Goal: Task Accomplishment & Management: Use online tool/utility

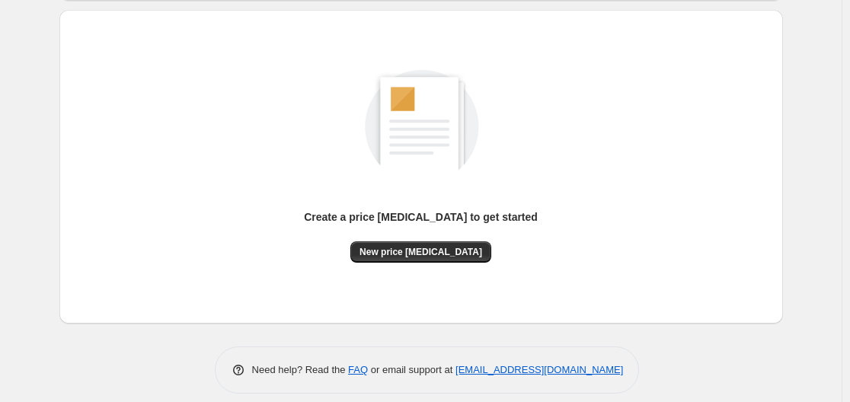
scroll to position [168, 0]
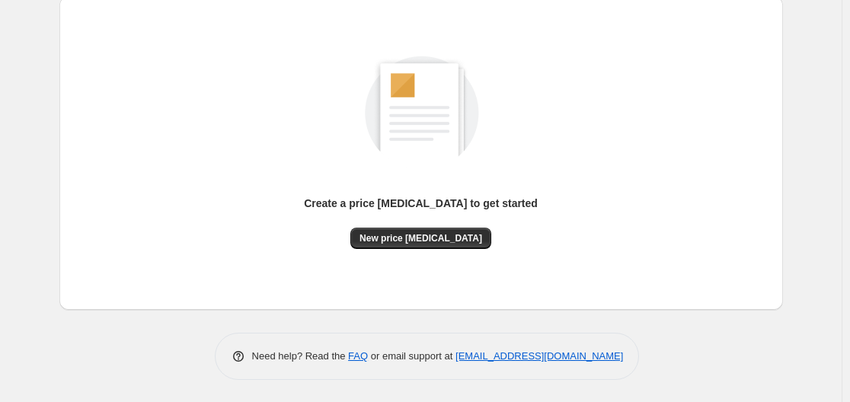
click at [409, 249] on div "Create a price [MEDICAL_DATA] to get started New price [MEDICAL_DATA]" at bounding box center [422, 153] width 700 height 290
click at [418, 236] on span "New price change job" at bounding box center [421, 238] width 123 height 12
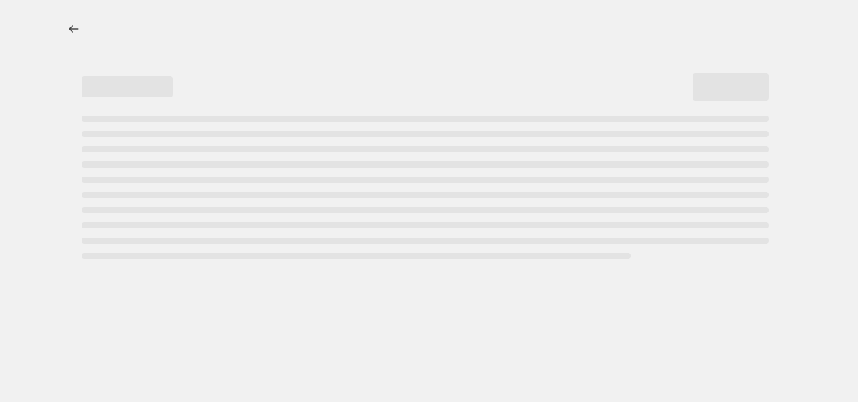
select select "percentage"
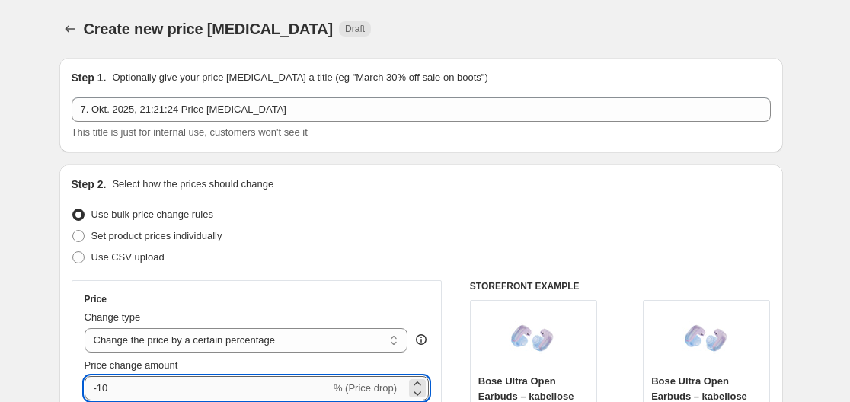
click at [202, 383] on input "-10" at bounding box center [208, 388] width 246 height 24
type input "-1"
type input "-30"
click at [389, 264] on div "Use CSV upload" at bounding box center [422, 257] width 700 height 21
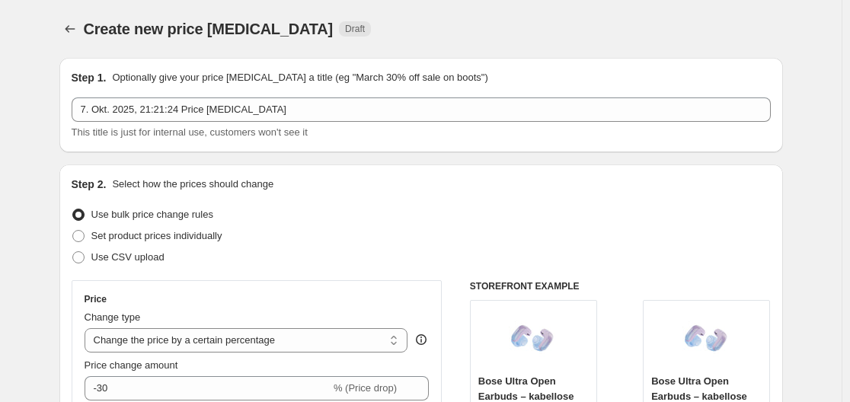
scroll to position [1238, 0]
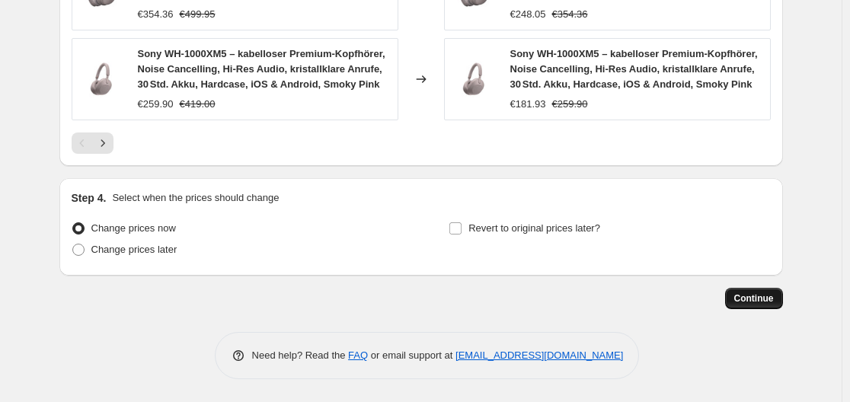
click at [749, 299] on span "Continue" at bounding box center [755, 299] width 40 height 12
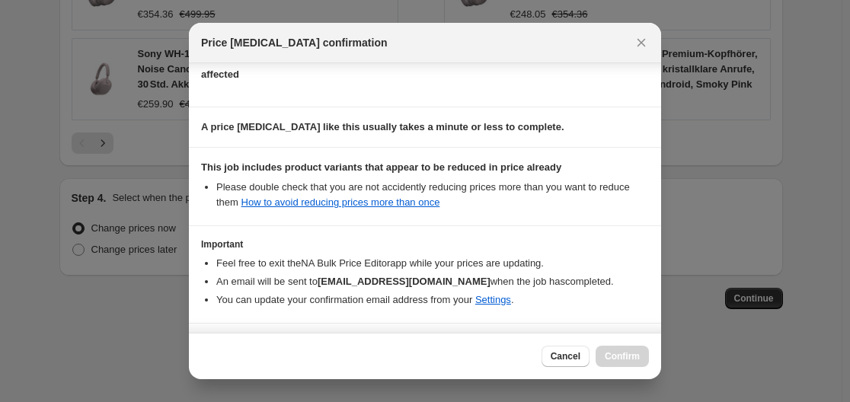
scroll to position [239, 0]
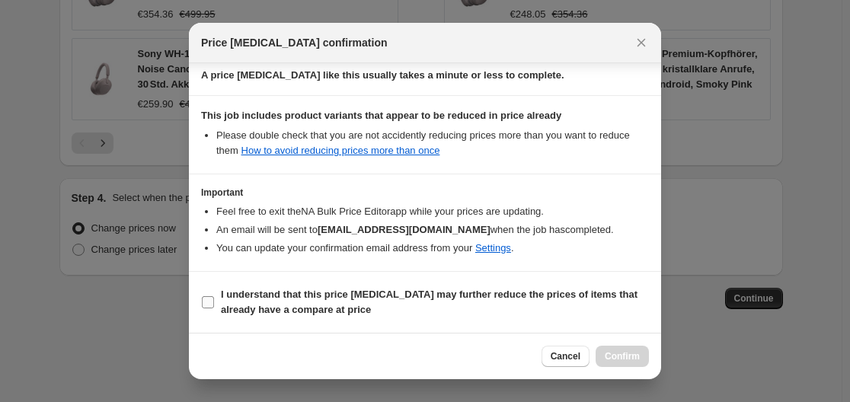
click at [259, 300] on b "I understand that this price change job may further reduce the prices of items …" at bounding box center [429, 302] width 417 height 27
click at [214, 300] on input "I understand that this price change job may further reduce the prices of items …" at bounding box center [208, 302] width 12 height 12
checkbox input "true"
click at [607, 357] on span "Confirm" at bounding box center [622, 357] width 35 height 12
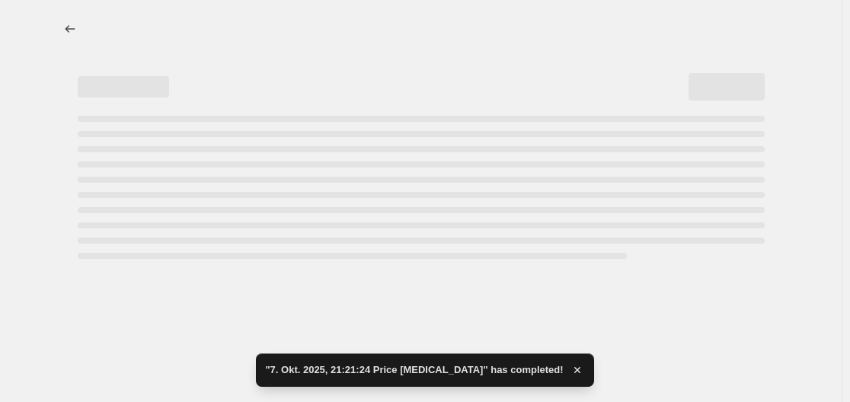
select select "percentage"
